Goal: Task Accomplishment & Management: Complete application form

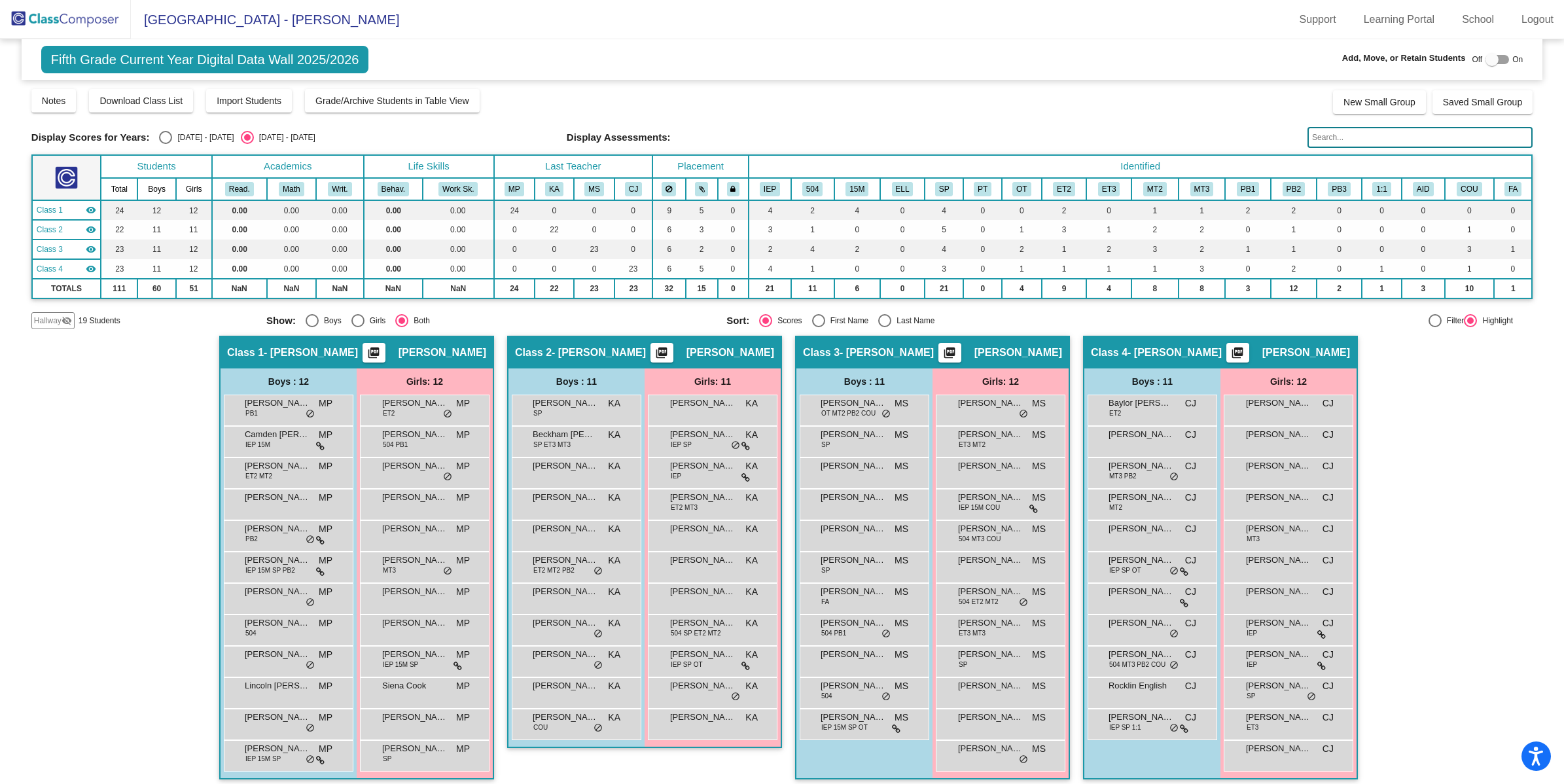
click at [1492, 57] on div at bounding box center [1492, 59] width 13 height 13
checkbox input "true"
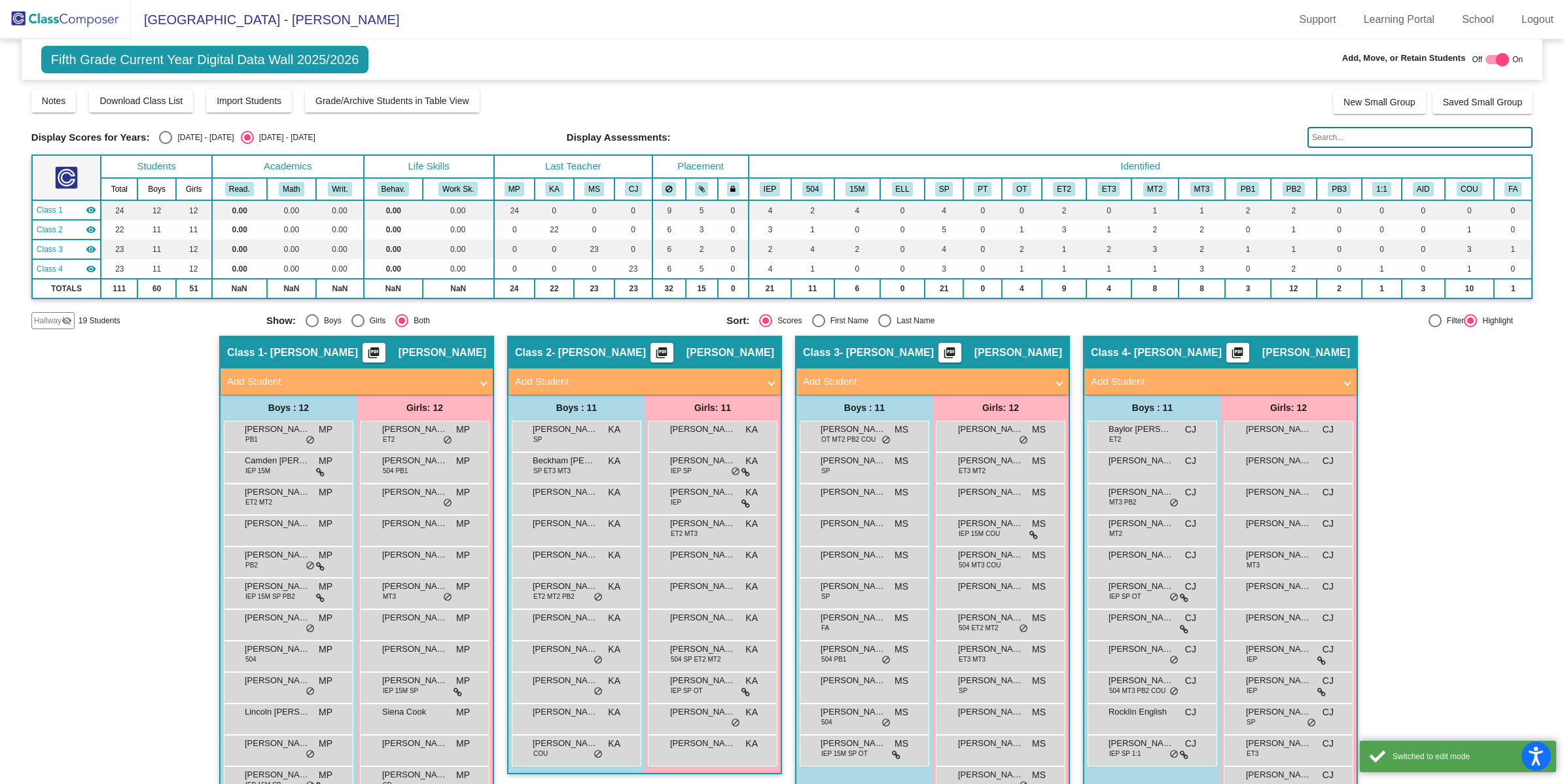
click at [636, 374] on mat-panel-title "Add Student" at bounding box center [637, 381] width 243 height 15
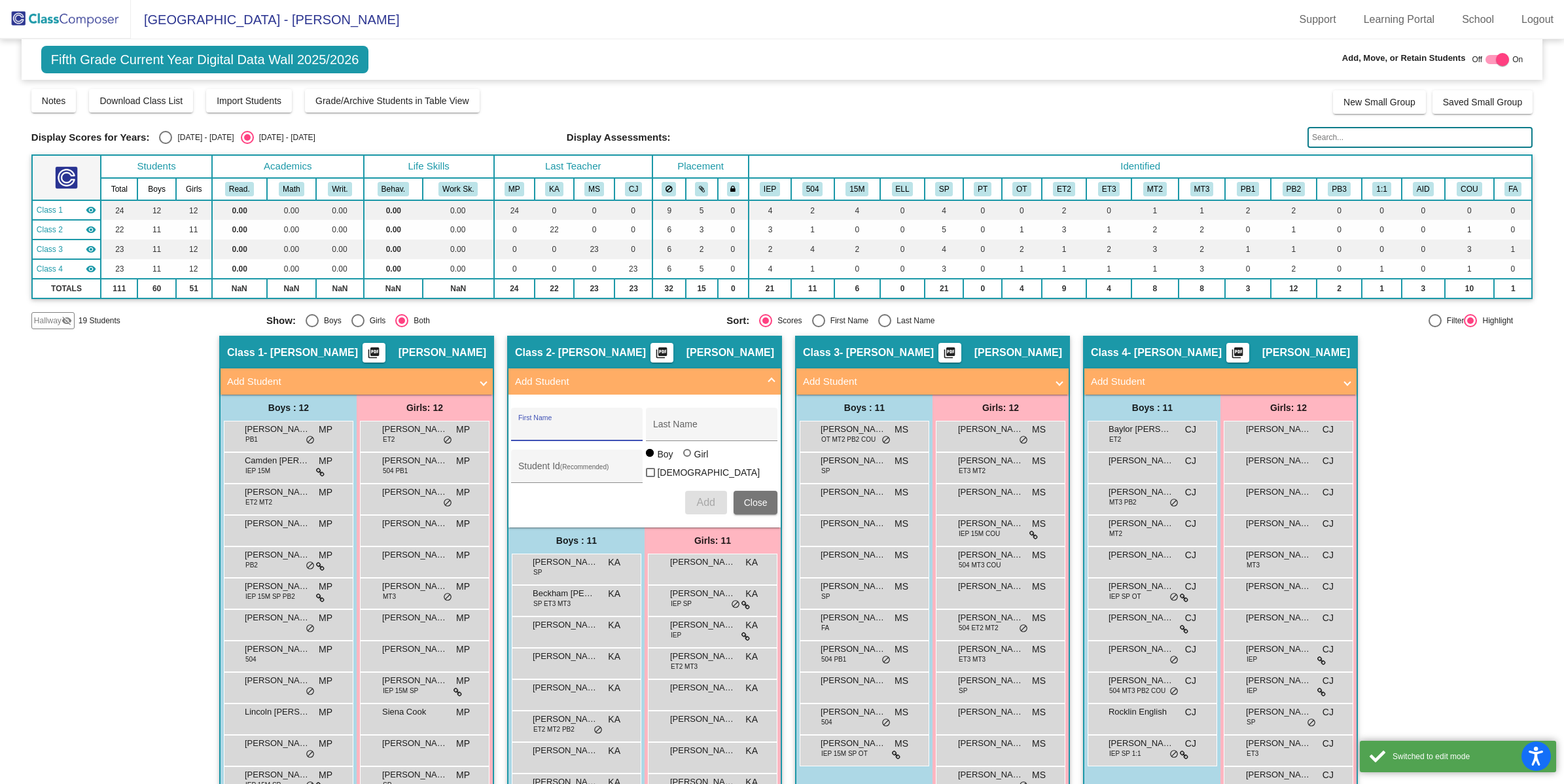
drag, startPoint x: 581, startPoint y: 422, endPoint x: 590, endPoint y: 425, distance: 9.5
click at [581, 424] on input "First Name" at bounding box center [576, 430] width 118 height 11
type input "[PERSON_NAME]"
click at [712, 491] on button "Add" at bounding box center [706, 502] width 42 height 24
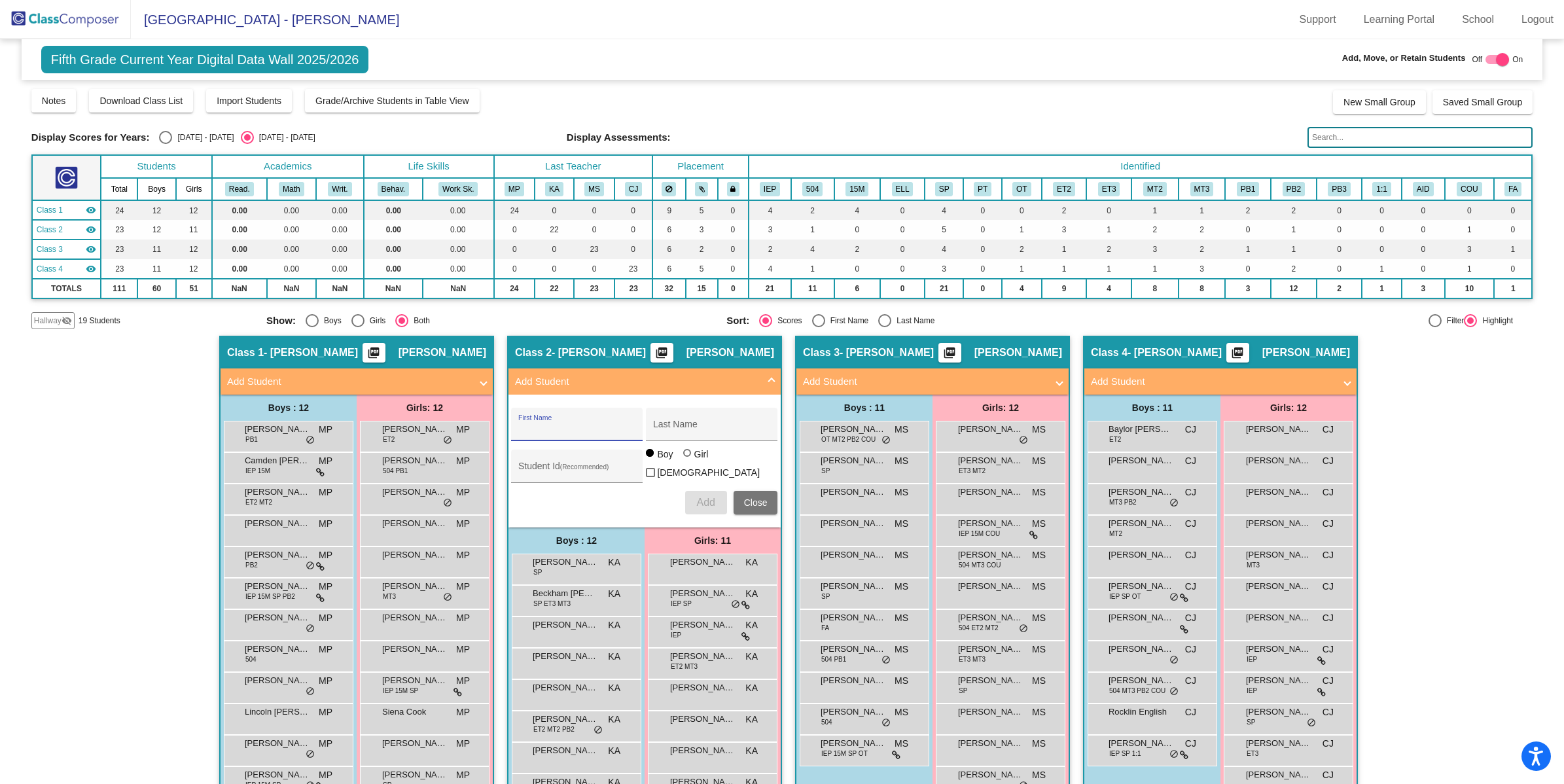
click at [104, 24] on img at bounding box center [65, 19] width 131 height 39
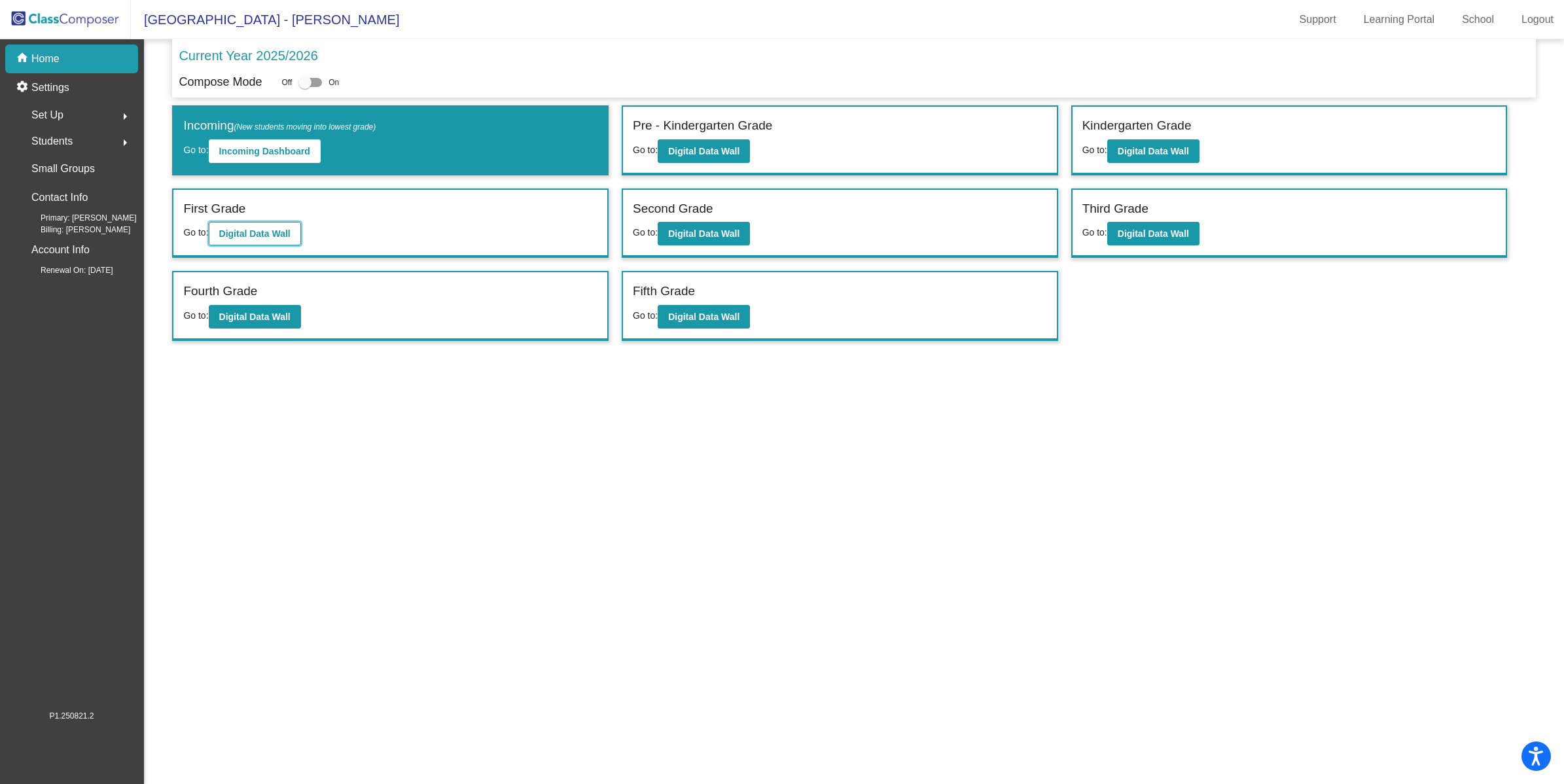
click at [266, 231] on b "Digital Data Wall" at bounding box center [255, 233] width 72 height 11
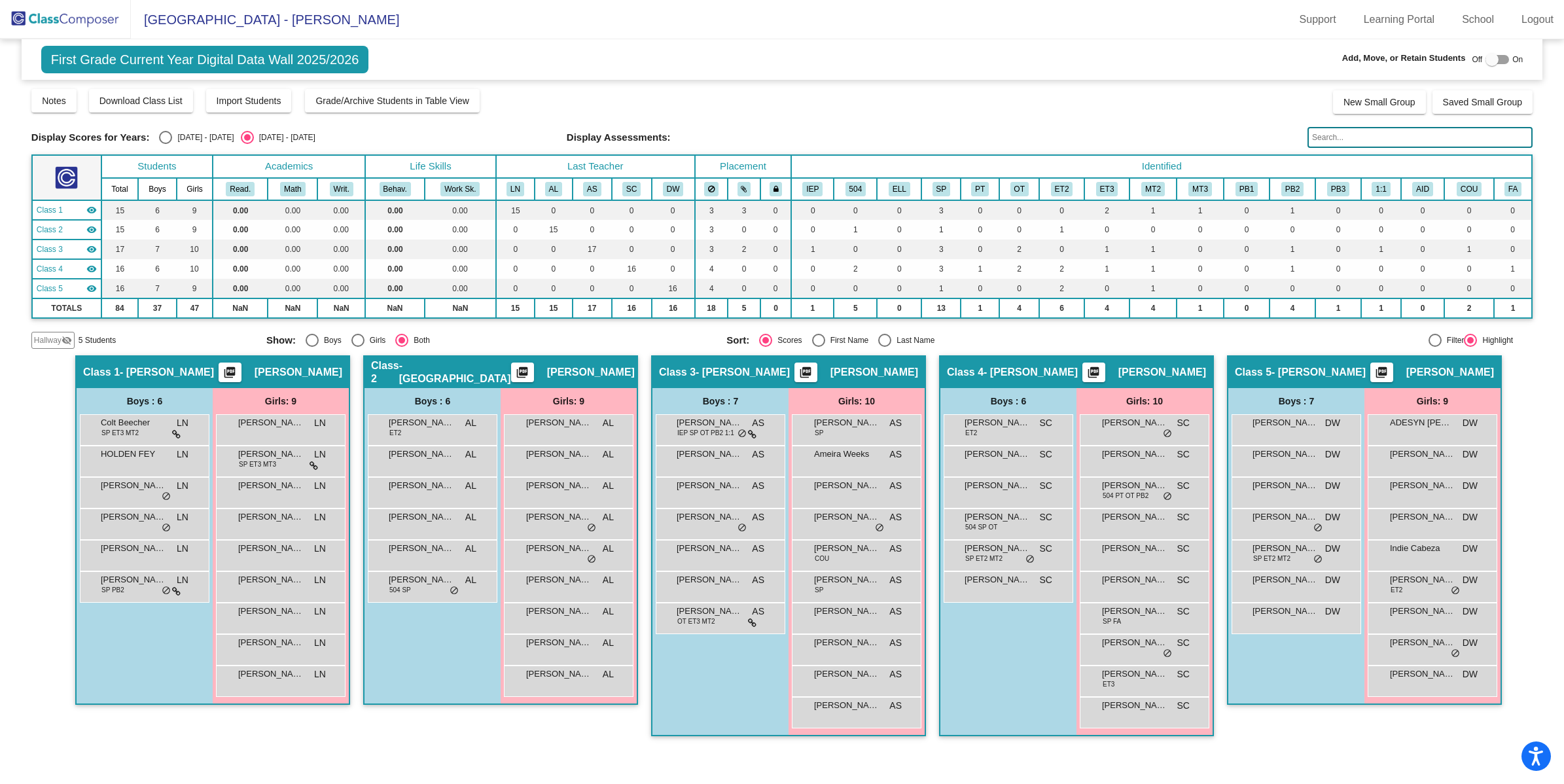
click at [1509, 59] on div "Off On" at bounding box center [1498, 59] width 51 height 16
click at [1496, 57] on div at bounding box center [1492, 59] width 13 height 13
checkbox input "true"
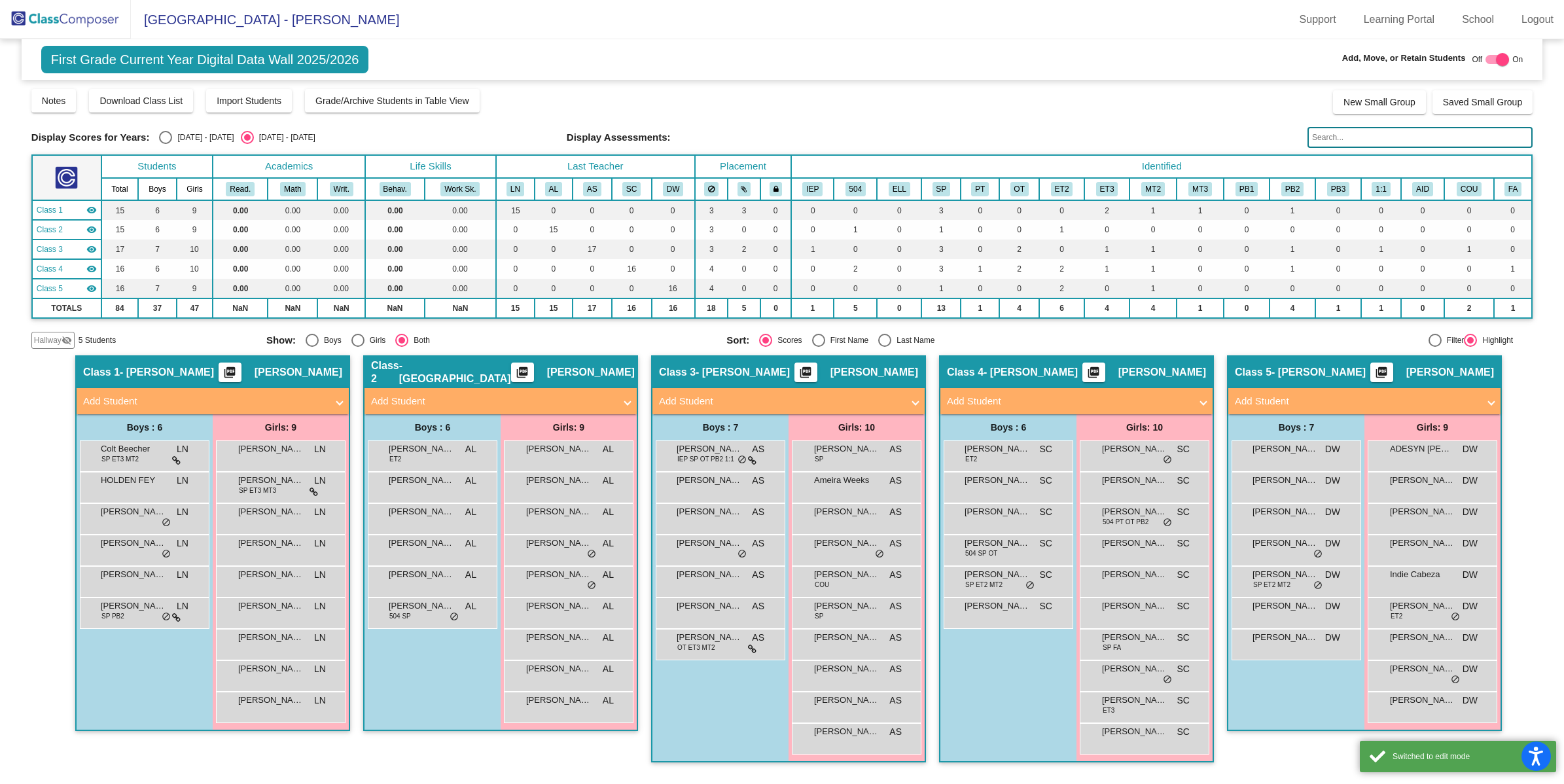
click at [455, 390] on mat-expansion-panel-header "Add Student" at bounding box center [500, 401] width 272 height 27
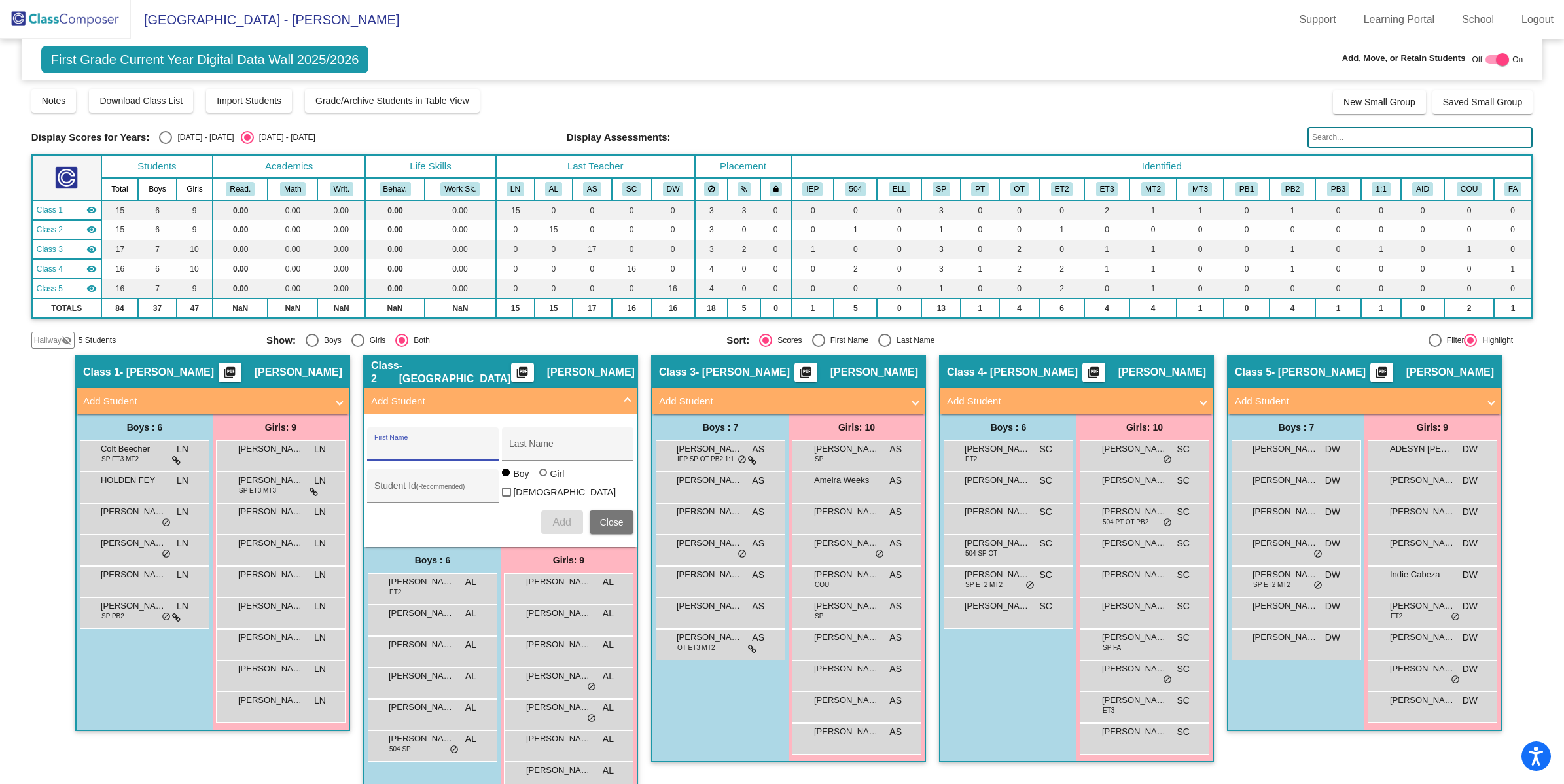
click at [439, 445] on input "First Name" at bounding box center [432, 449] width 118 height 11
type input "/"
type input "Shadow"
type input "[PERSON_NAME]"
click at [566, 518] on span "Add" at bounding box center [561, 521] width 19 height 11
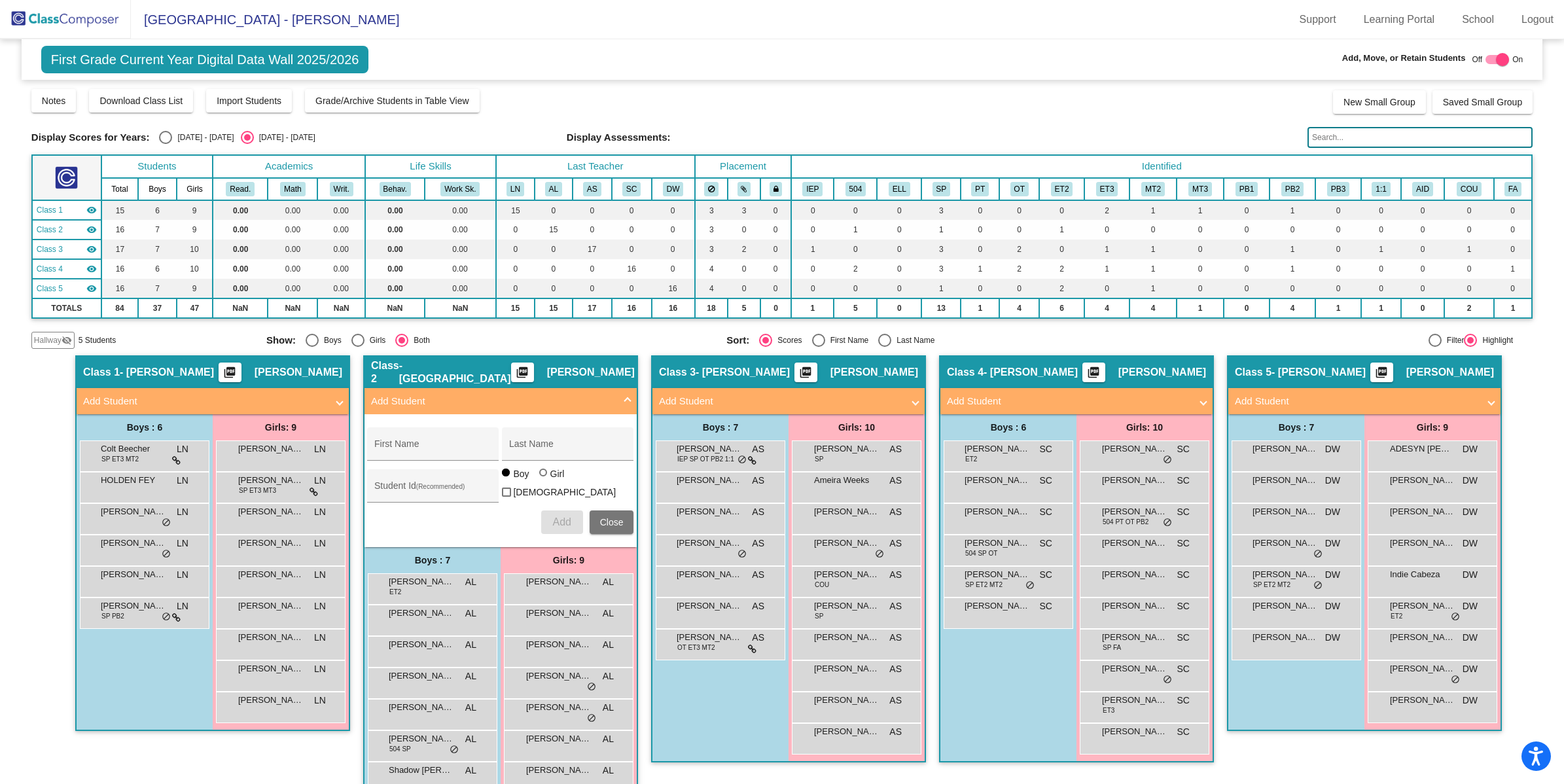
click at [506, 401] on mat-panel-title "Add Student" at bounding box center [492, 401] width 243 height 15
